Goal: Task Accomplishment & Management: Manage account settings

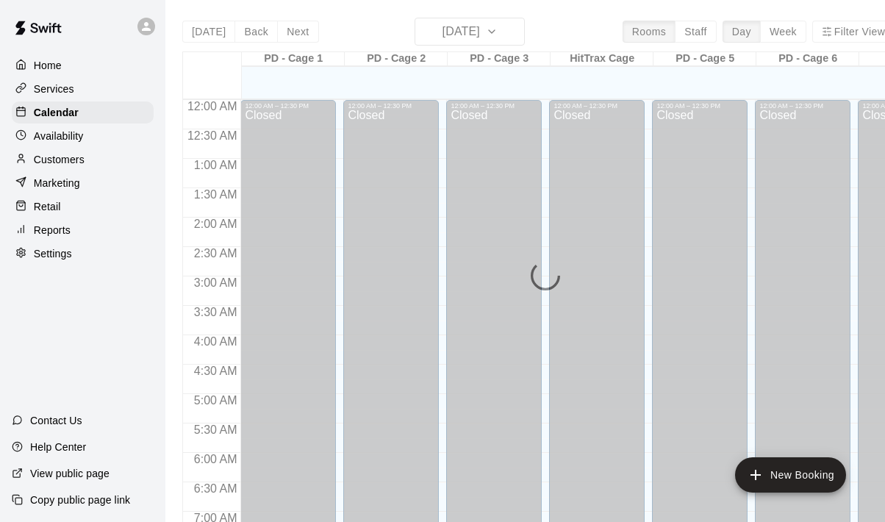
scroll to position [926, 0]
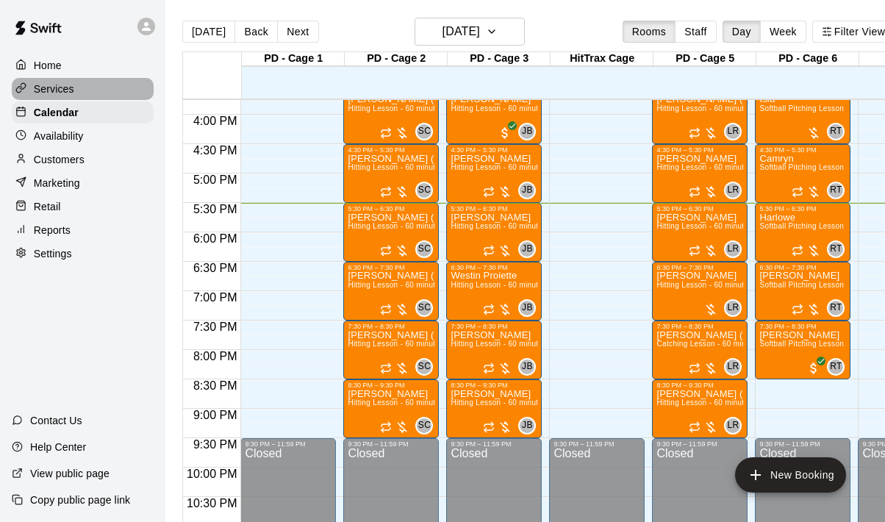
click at [79, 90] on div "Services" at bounding box center [83, 89] width 142 height 22
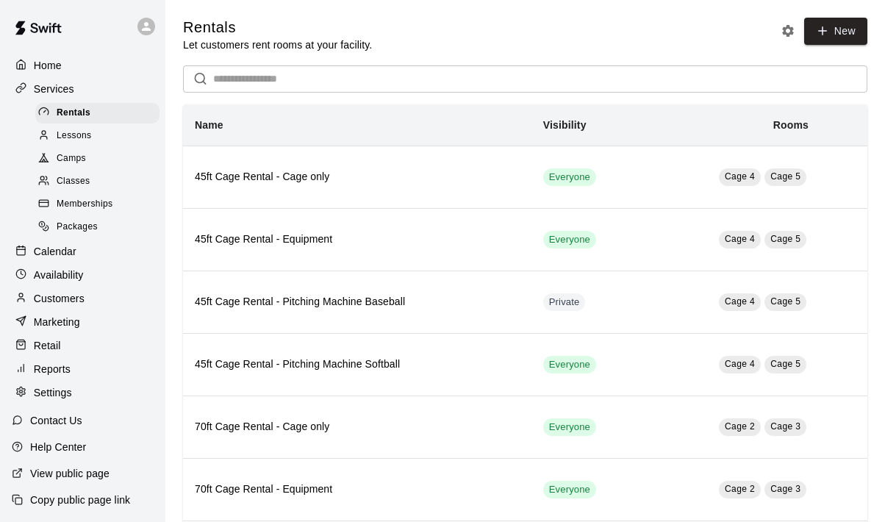
click at [110, 202] on span "Memberships" at bounding box center [85, 204] width 56 height 15
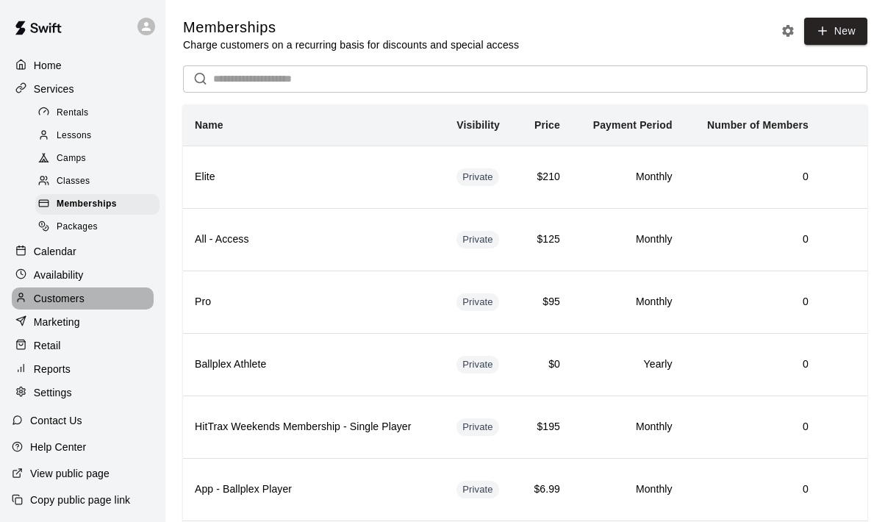
click at [68, 302] on p "Customers" at bounding box center [59, 298] width 51 height 15
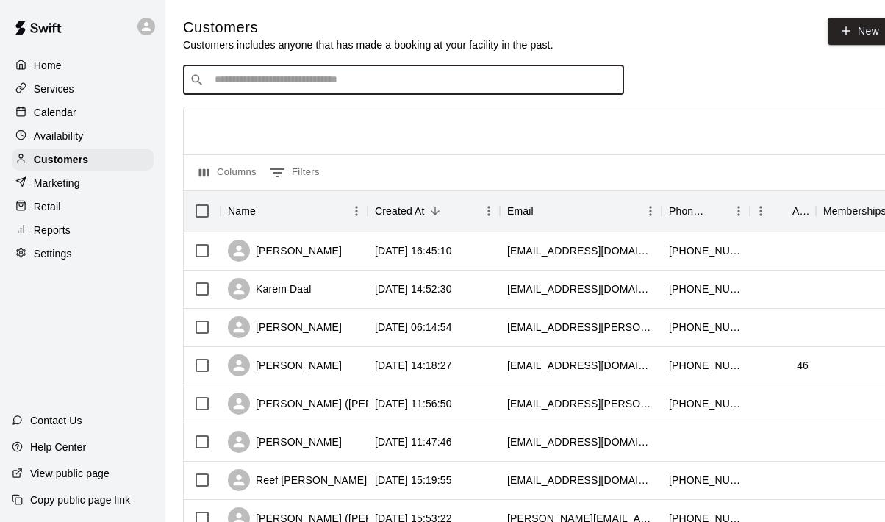
click at [292, 75] on input "Search customers by name or email" at bounding box center [413, 80] width 407 height 15
type input "****"
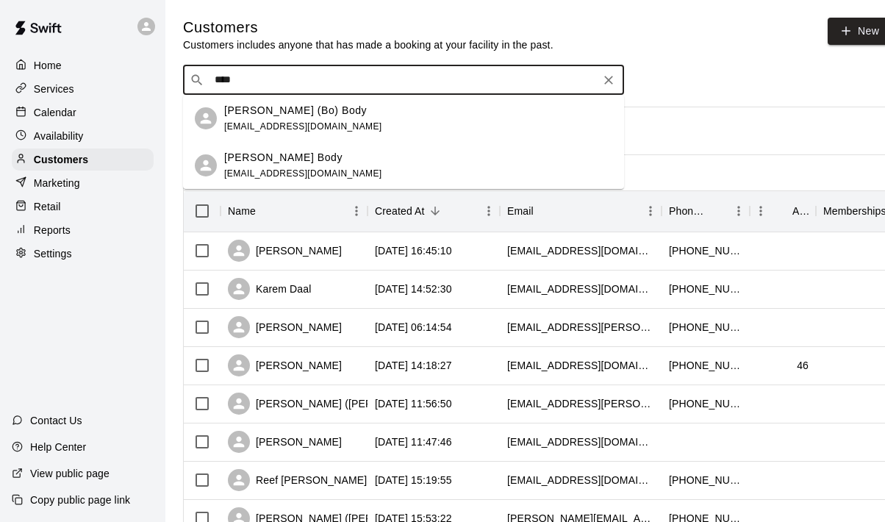
click at [287, 129] on span "[EMAIL_ADDRESS][DOMAIN_NAME]" at bounding box center [303, 126] width 158 height 10
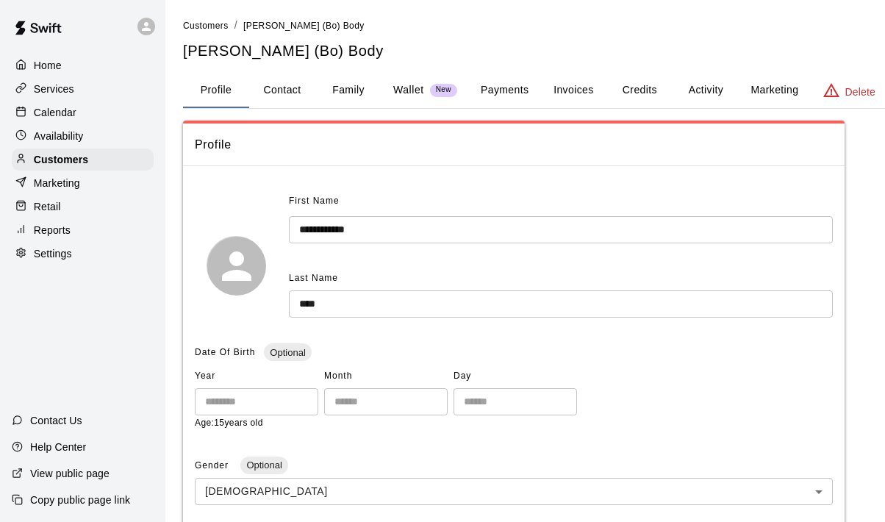
click at [693, 92] on button "Activity" at bounding box center [706, 90] width 66 height 35
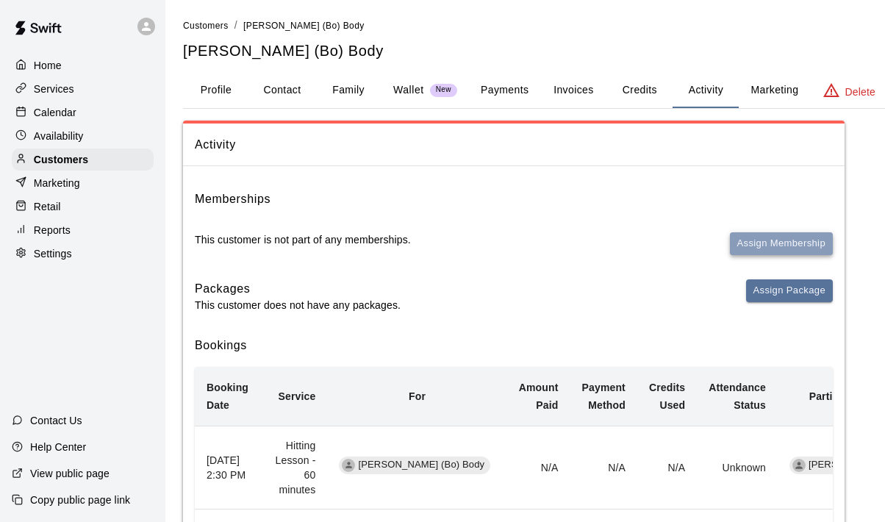
click at [765, 246] on button "Assign Membership" at bounding box center [781, 243] width 103 height 23
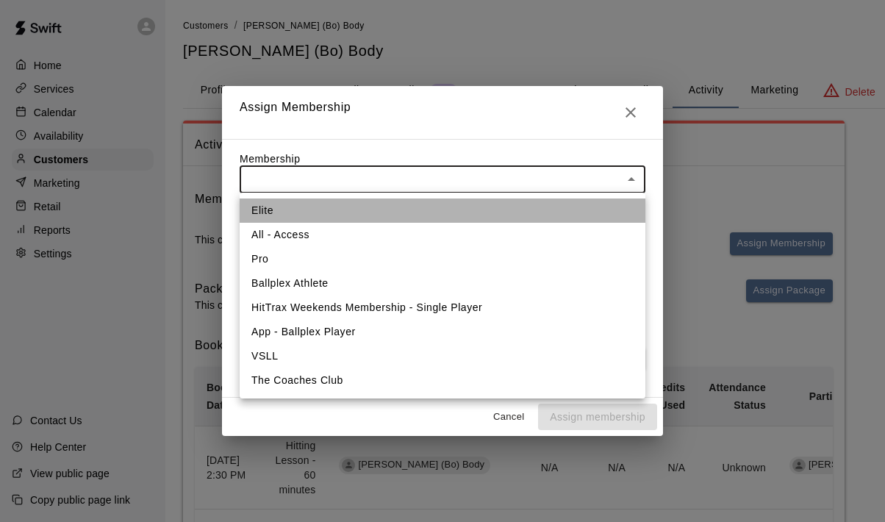
click at [381, 216] on li "Elite" at bounding box center [443, 210] width 406 height 24
type input "**********"
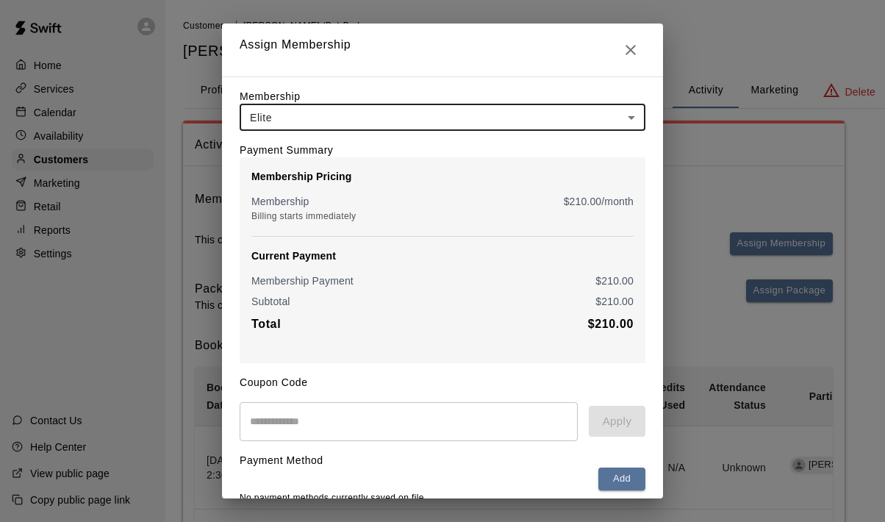
scroll to position [59, 0]
